Goal: Ask a question

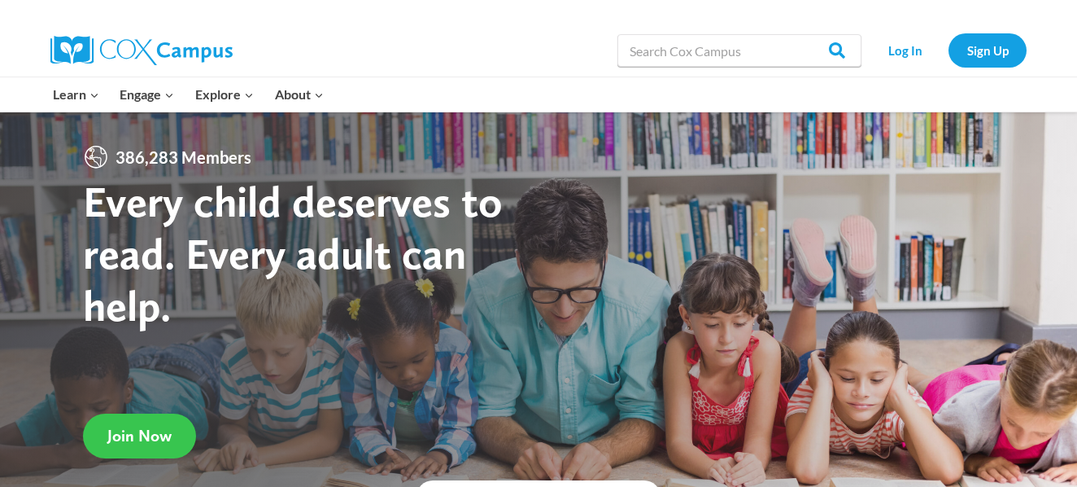
click at [166, 426] on span "Join Now" at bounding box center [139, 436] width 64 height 20
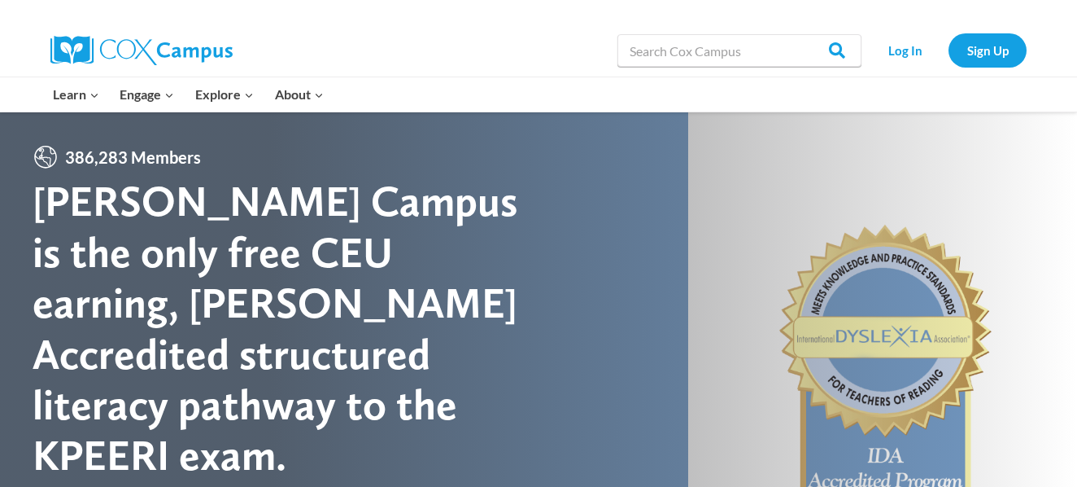
click at [535, 46] on div "Search in https://coxcampus.org/ Search Search Log In Sign Up" at bounding box center [727, 50] width 602 height 52
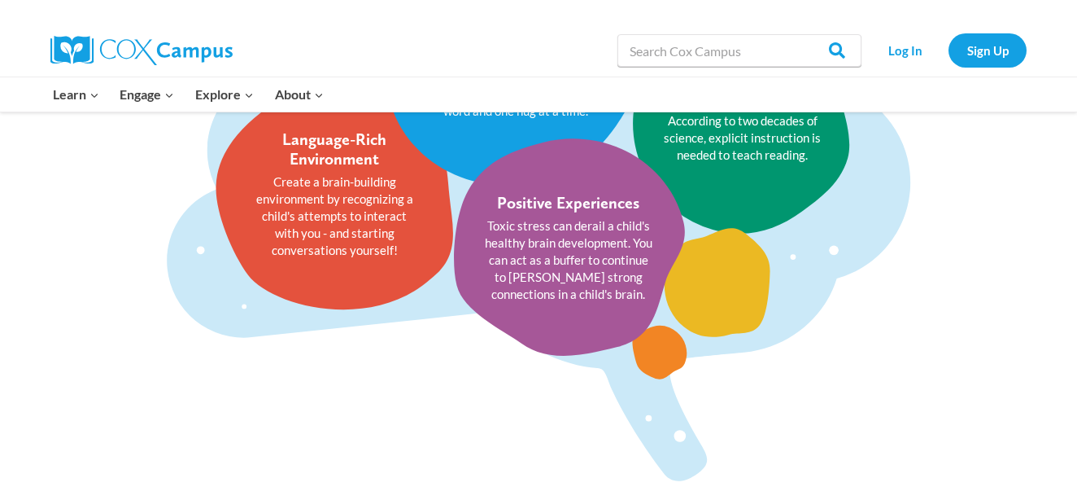
scroll to position [2130, 0]
click at [859, 293] on ul "Healthy Relationships Interactions with loving adults starting from infancy sup…" at bounding box center [538, 159] width 749 height 486
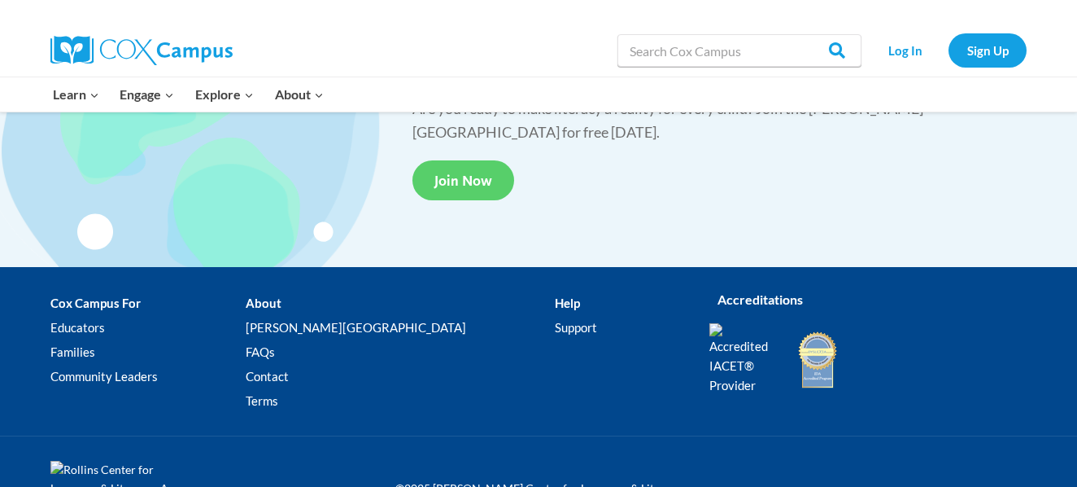
scroll to position [3137, 0]
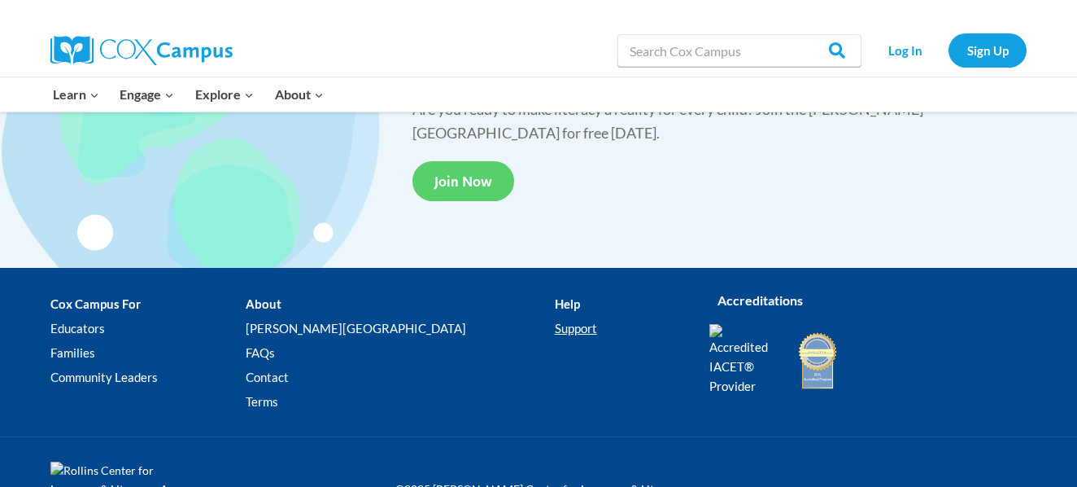
click at [555, 331] on link "Support" at bounding box center [620, 329] width 130 height 24
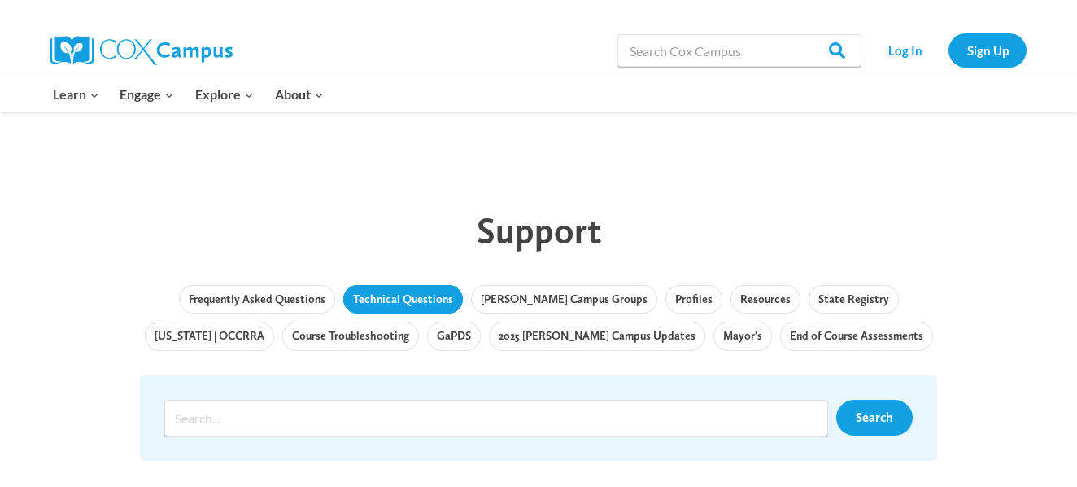
click at [405, 304] on link "Technical Questions" at bounding box center [403, 299] width 120 height 29
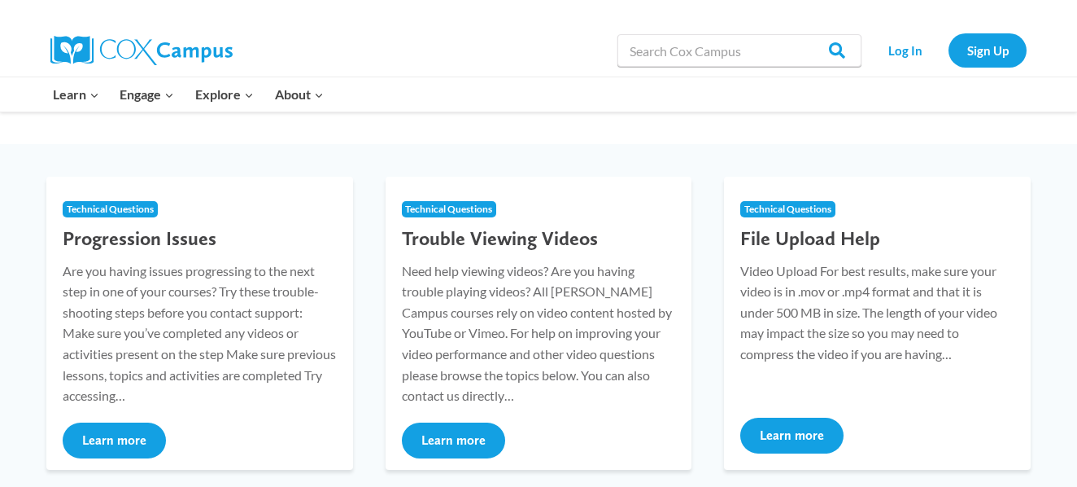
scroll to position [166, 0]
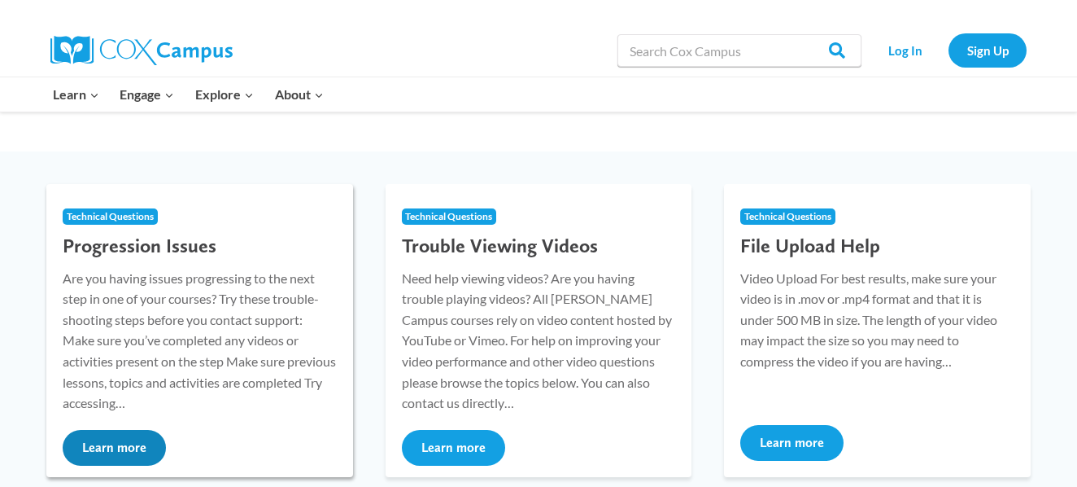
click at [129, 449] on button "Learn more" at bounding box center [114, 448] width 103 height 36
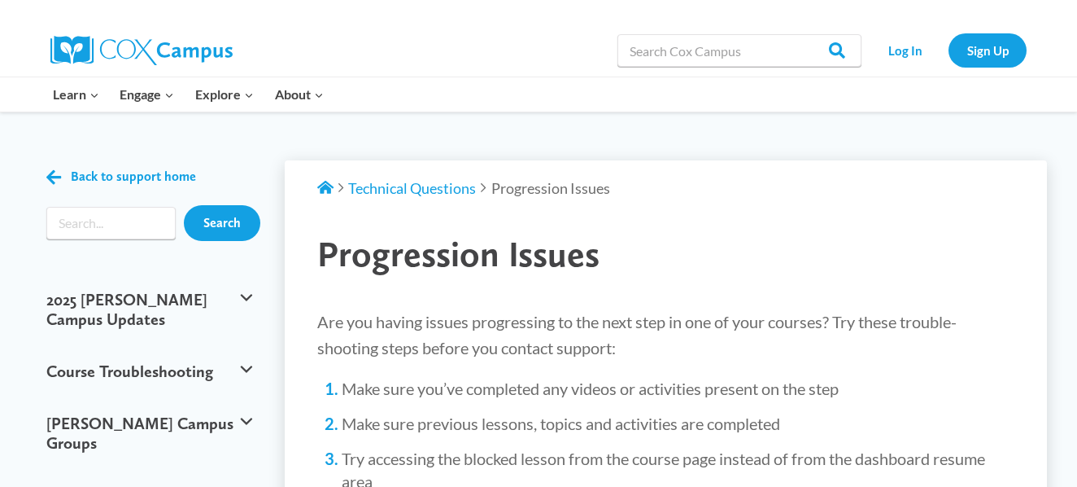
click at [645, 204] on div "Support Home Technical Questions Progression Issues" at bounding box center [666, 188] width 731 height 56
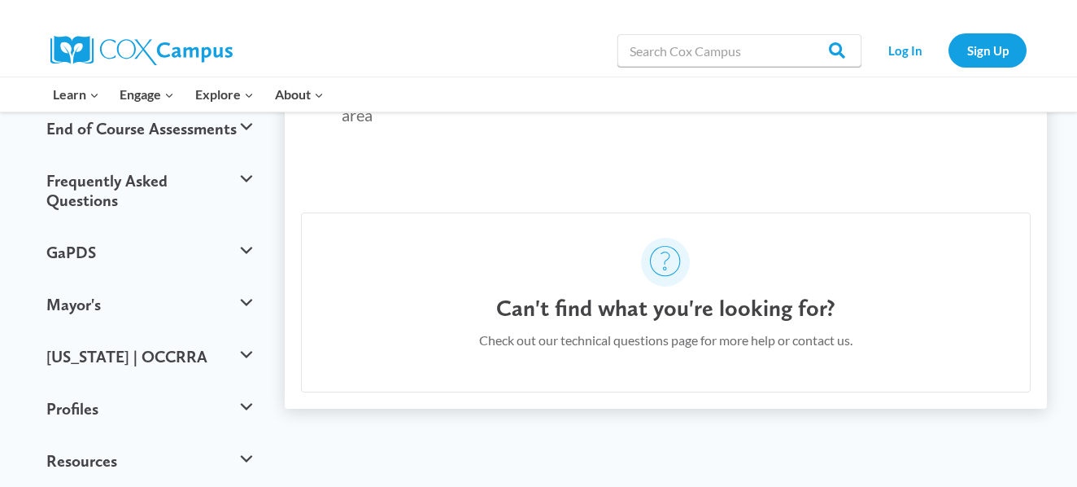
scroll to position [436, 0]
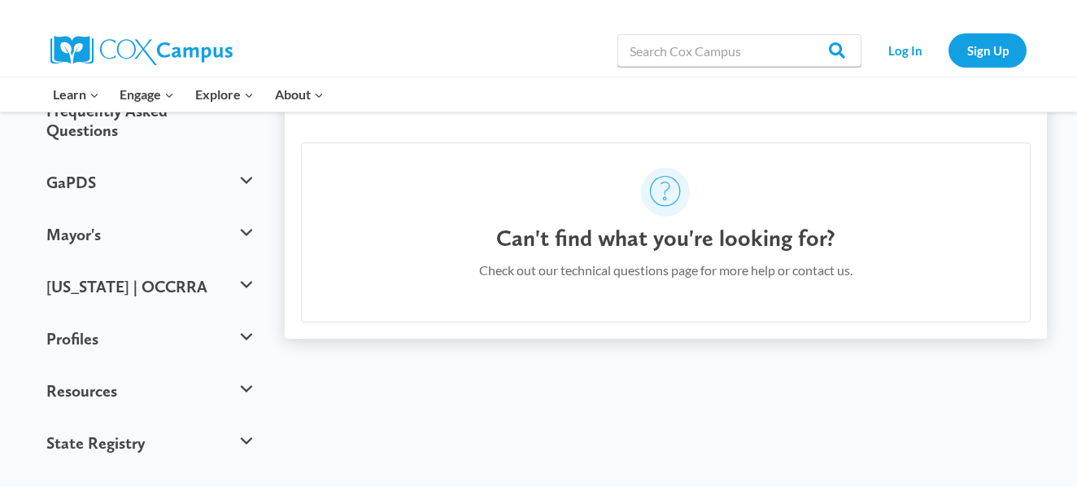
click at [582, 214] on div "Can't find what you're looking for? Check out our technical questions page for …" at bounding box center [666, 232] width 731 height 180
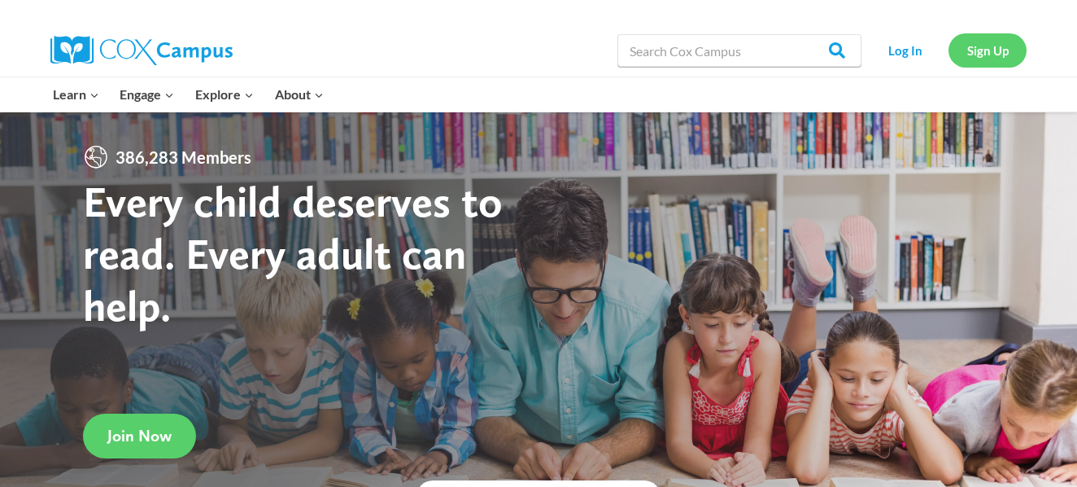
click at [1000, 46] on link "Sign Up" at bounding box center [988, 49] width 78 height 33
